Goal: Communication & Community: Answer question/provide support

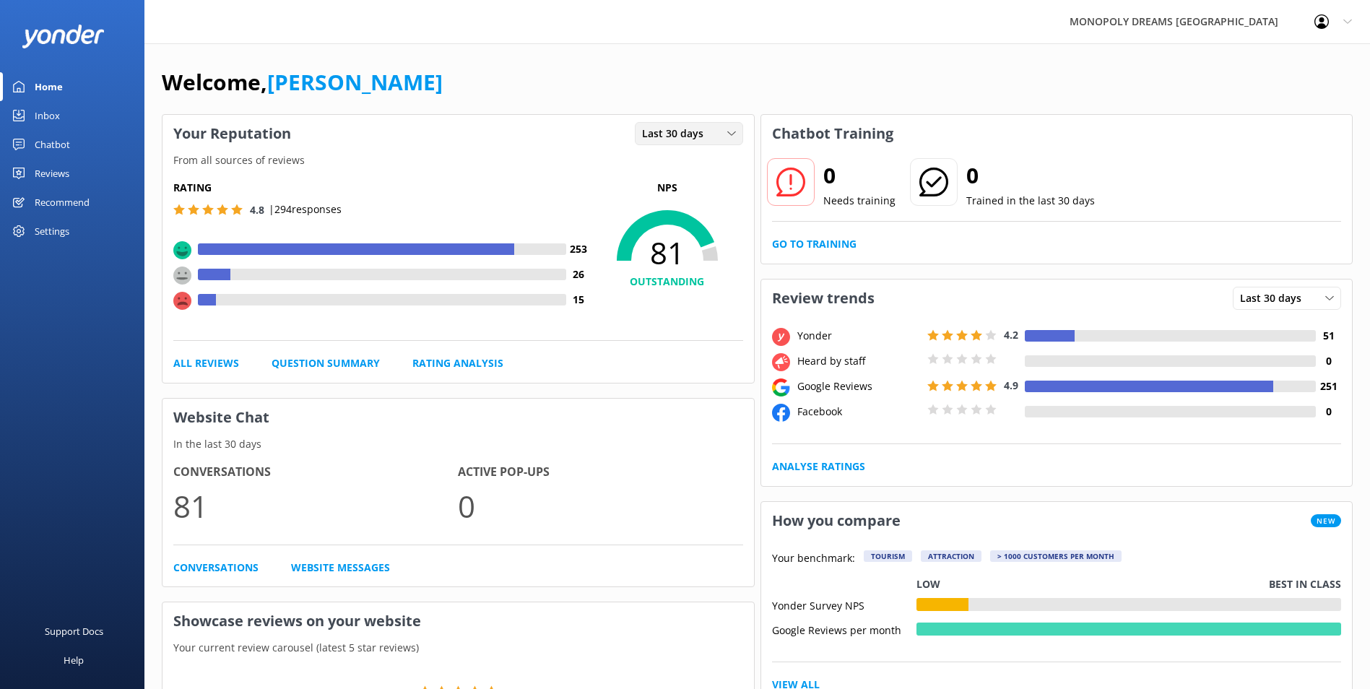
click at [650, 131] on span "Last 30 days" at bounding box center [677, 134] width 70 height 16
click at [675, 160] on div "Last 7 days" at bounding box center [666, 163] width 46 height 14
click at [691, 134] on span "Last 7 days" at bounding box center [674, 134] width 64 height 16
click at [677, 181] on link "Last 30 days" at bounding box center [699, 192] width 129 height 29
click at [46, 114] on div "Inbox" at bounding box center [47, 115] width 25 height 29
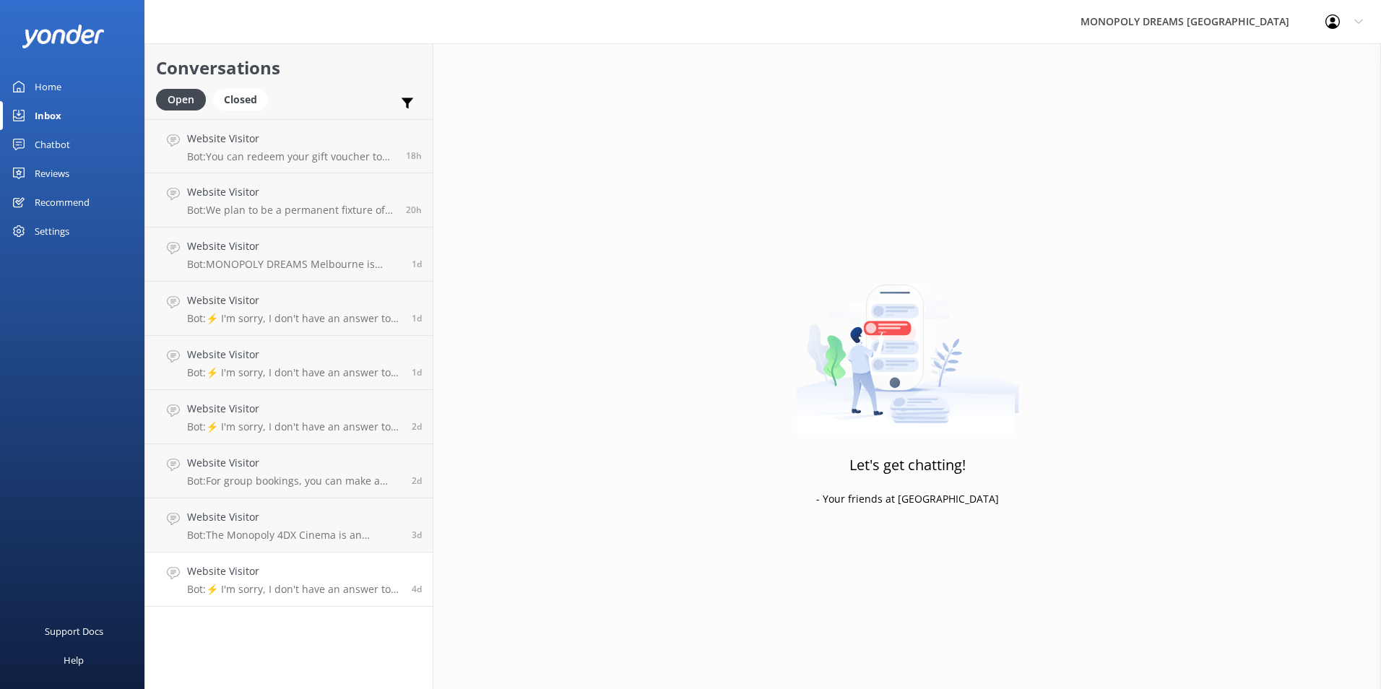
click at [277, 580] on div "Website Visitor Bot: ⚡ I'm sorry, I don't have an answer to your question. Coul…" at bounding box center [294, 579] width 214 height 32
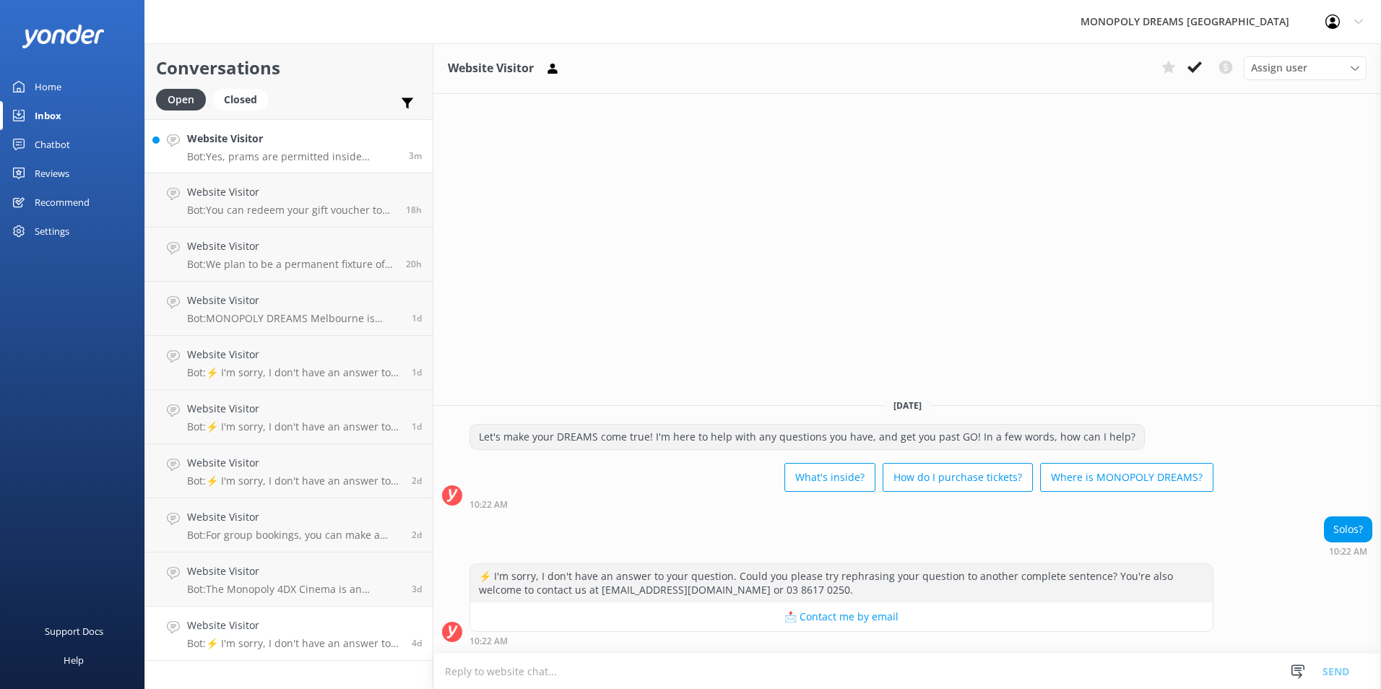
click at [300, 146] on h4 "Website Visitor" at bounding box center [292, 139] width 211 height 16
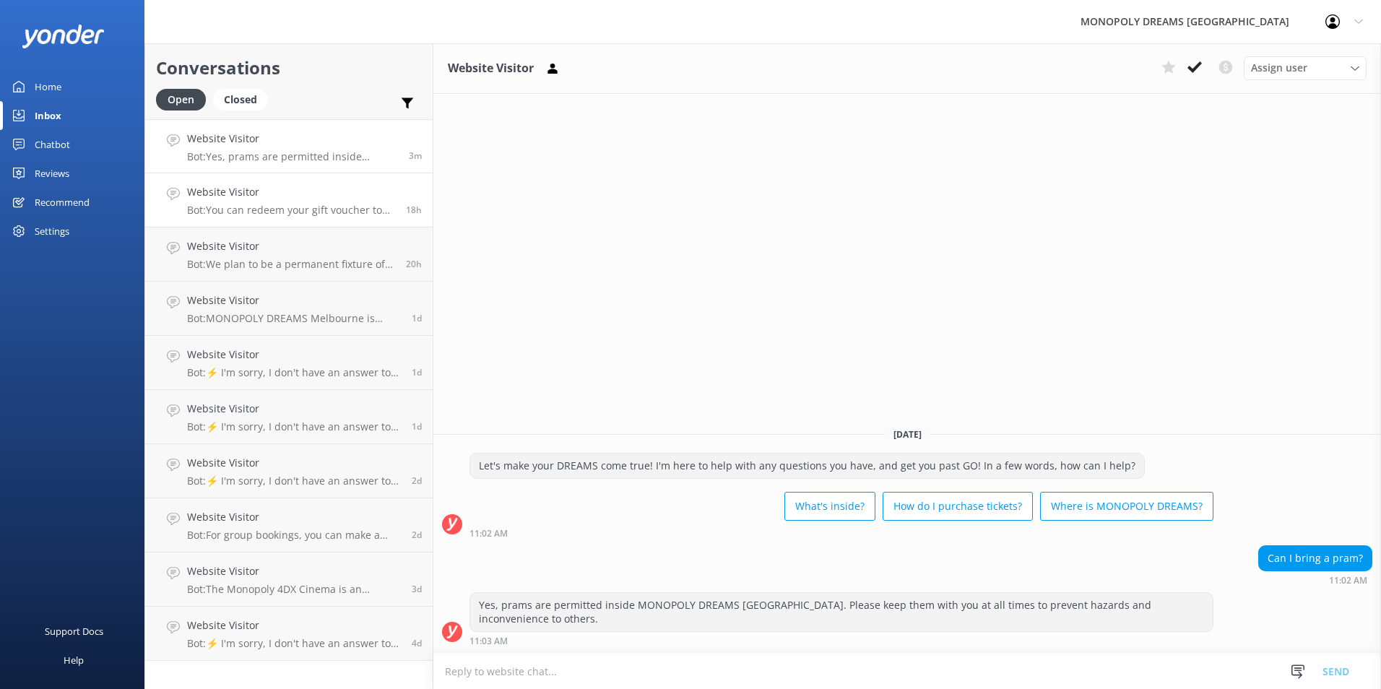
click at [252, 210] on p "Bot: You can redeem your gift voucher to buy tickets both online and in-person …" at bounding box center [291, 210] width 208 height 13
click at [370, 164] on link "Website Visitor Bot: Yes, prams are permitted inside MONOPOLY DREAMS [GEOGRAPHI…" at bounding box center [288, 146] width 287 height 54
